Goal: Register for event/course

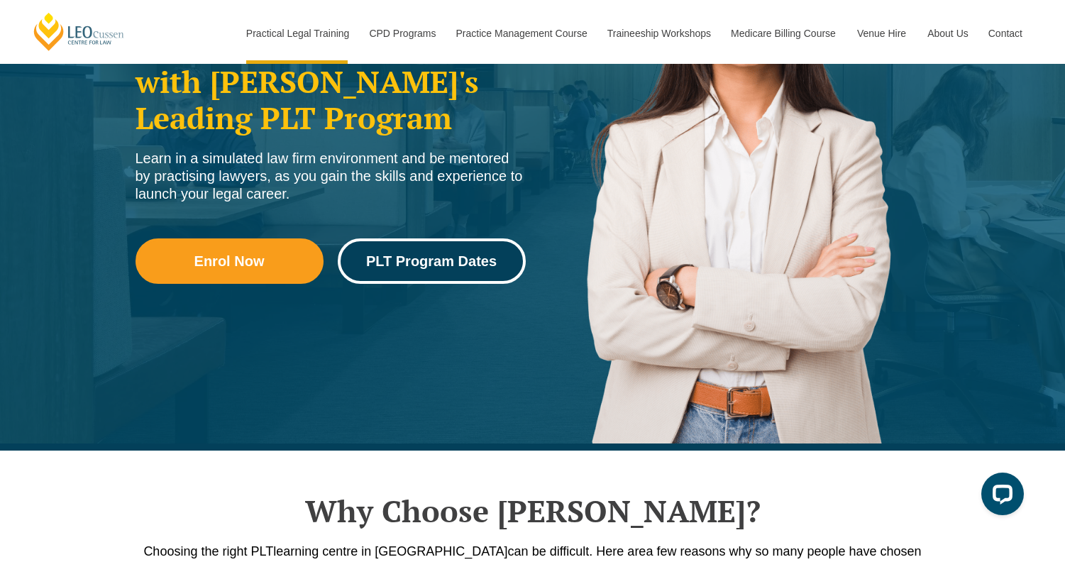
click at [365, 267] on span "PLT Program Dates" at bounding box center [432, 261] width 168 height 14
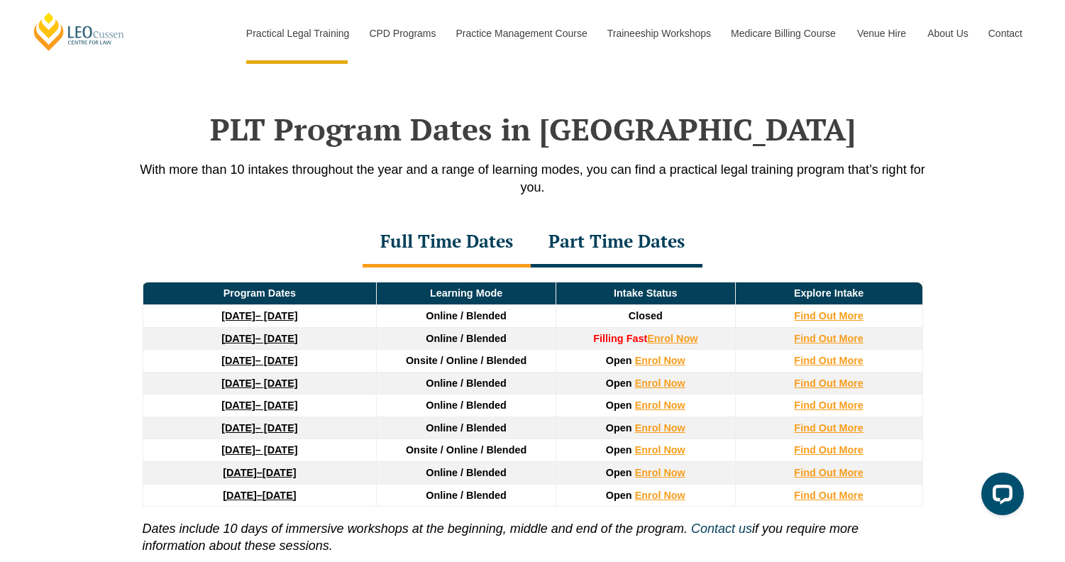
scroll to position [1852, 0]
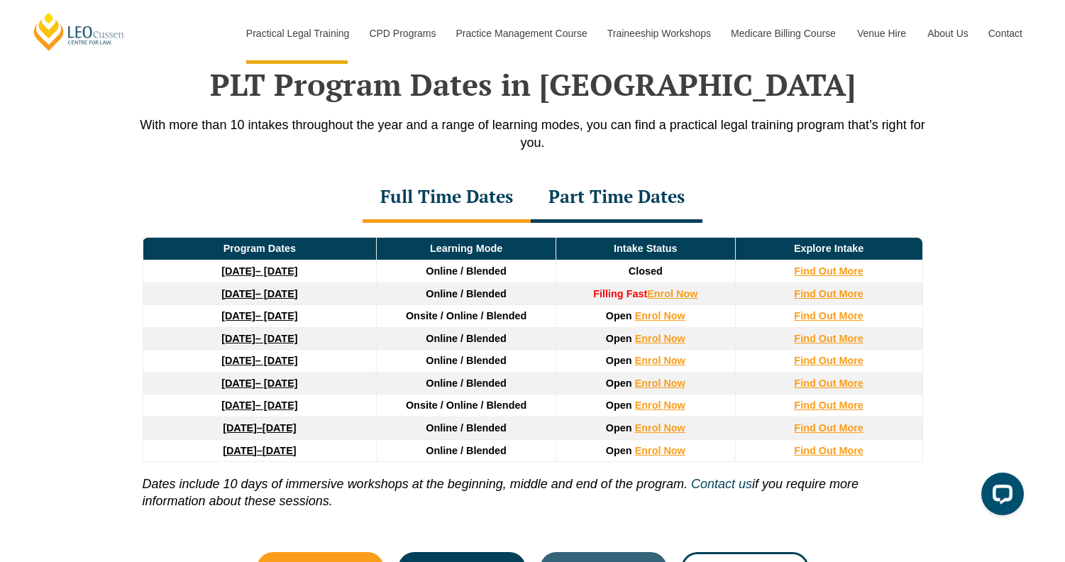
click at [271, 341] on link "16 February 2026 – 3 July 2026" at bounding box center [259, 338] width 76 height 11
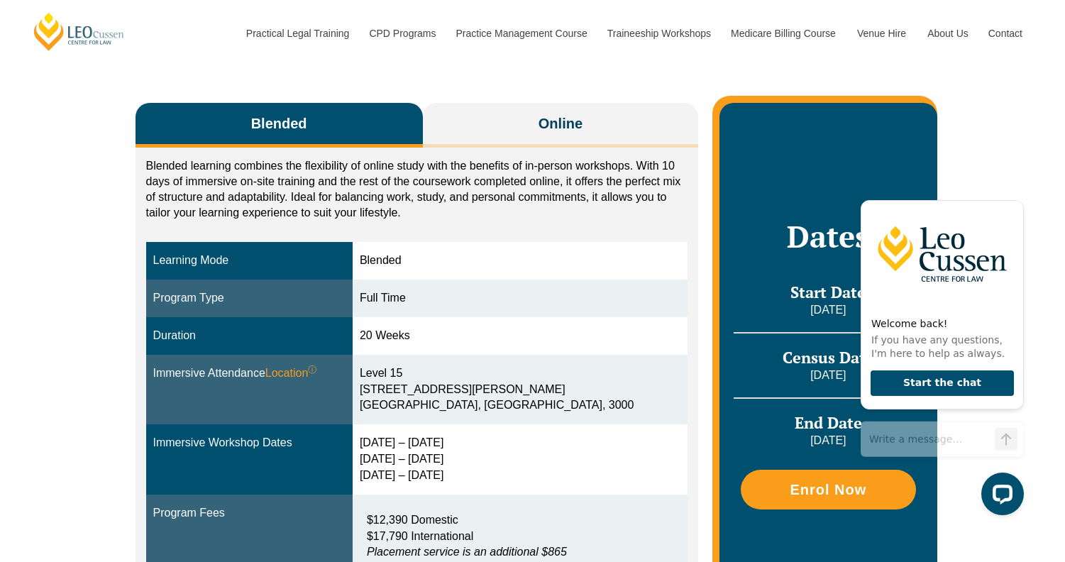
scroll to position [225, 0]
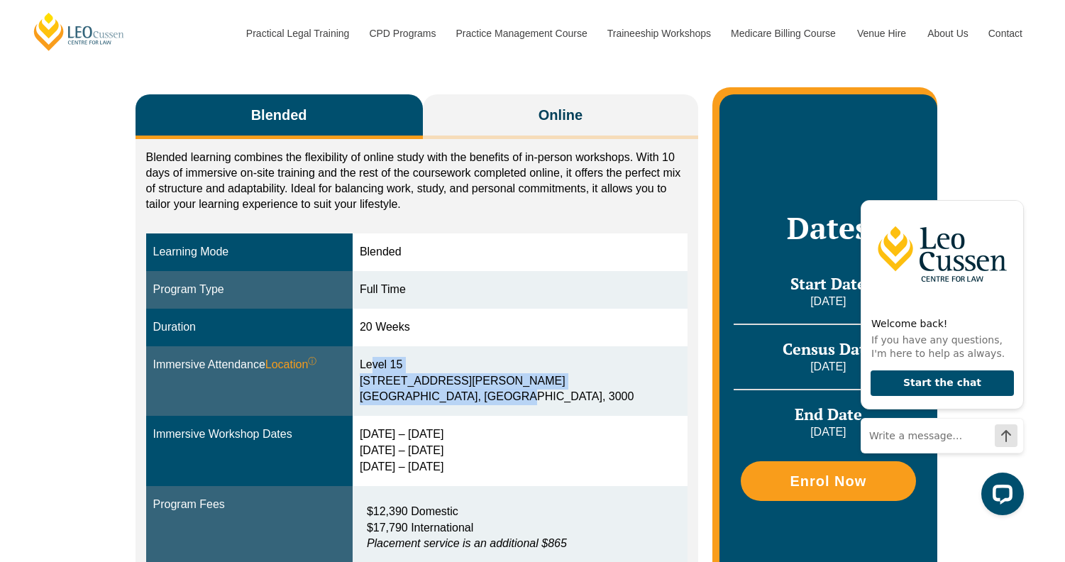
drag, startPoint x: 517, startPoint y: 399, endPoint x: 382, endPoint y: 370, distance: 138.5
click at [382, 370] on div "Level 15 15 William Street Melbourne, Victoria, 3000" at bounding box center [520, 381] width 321 height 49
